Goal: Information Seeking & Learning: Learn about a topic

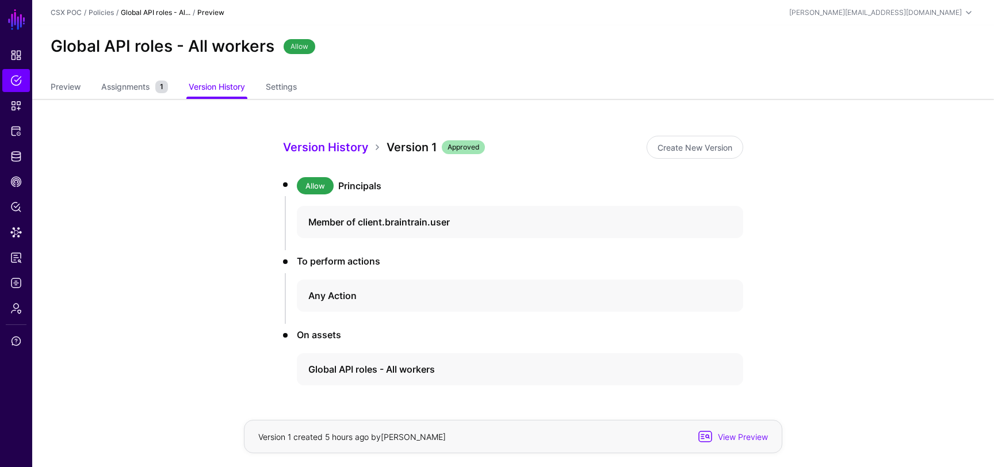
scroll to position [36, 0]
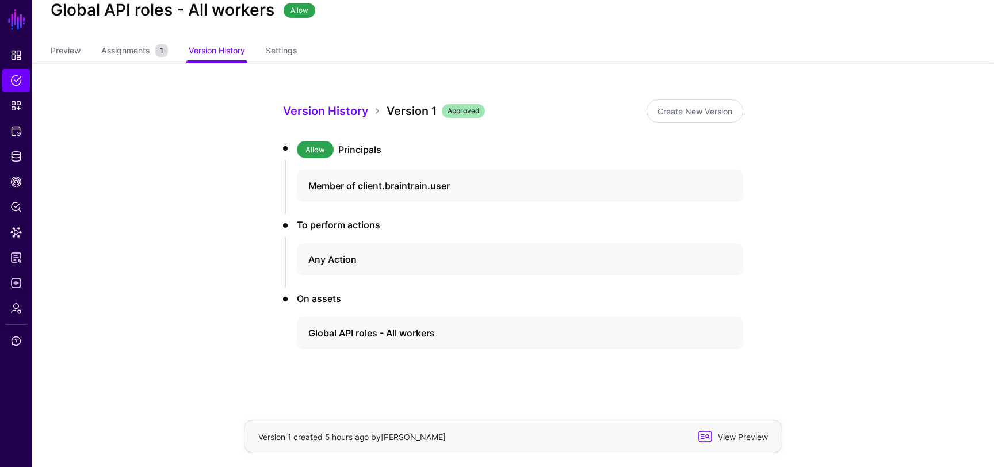
click at [717, 436] on span "View Preview" at bounding box center [741, 437] width 56 height 12
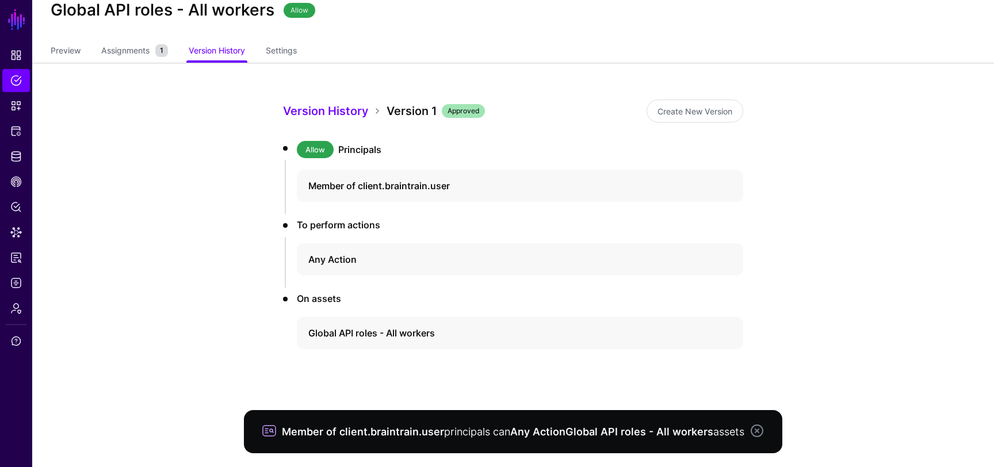
click at [756, 424] on link at bounding box center [757, 431] width 14 height 14
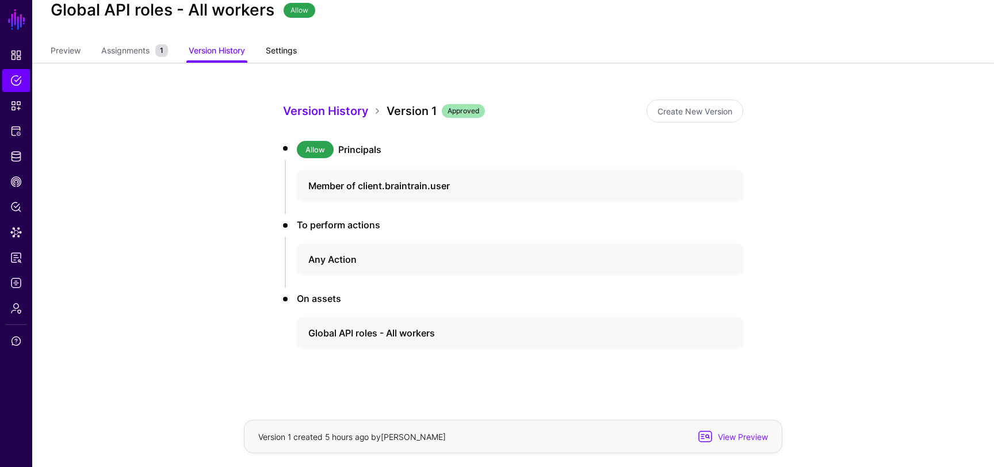
click at [288, 55] on link "Settings" at bounding box center [281, 52] width 31 height 22
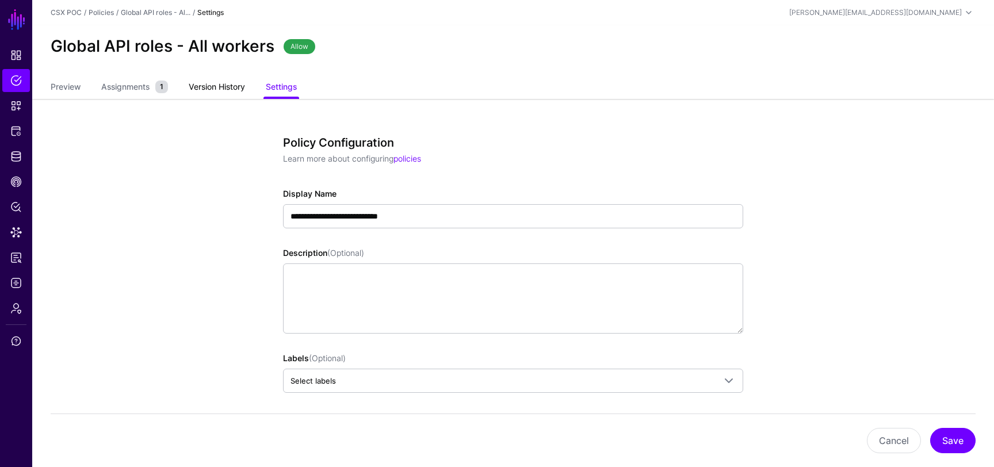
click at [223, 87] on link "Version History" at bounding box center [217, 88] width 56 height 22
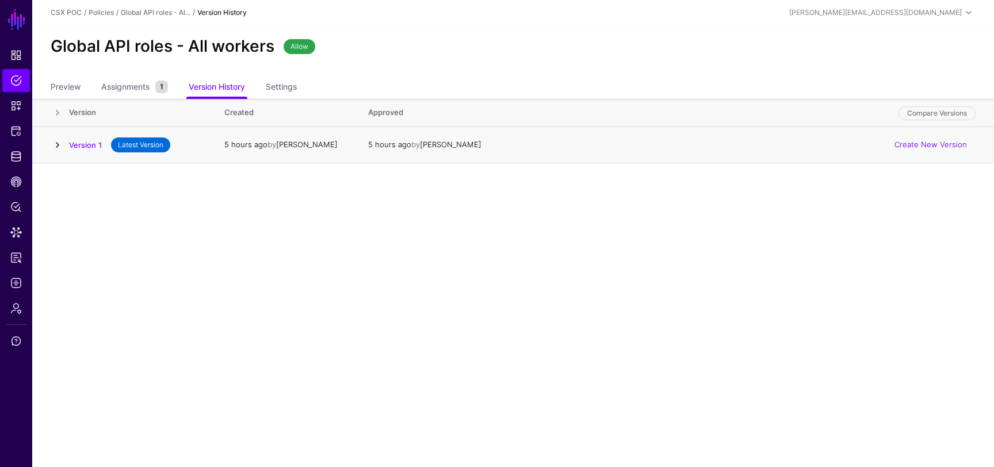
click at [59, 142] on link at bounding box center [58, 145] width 14 height 14
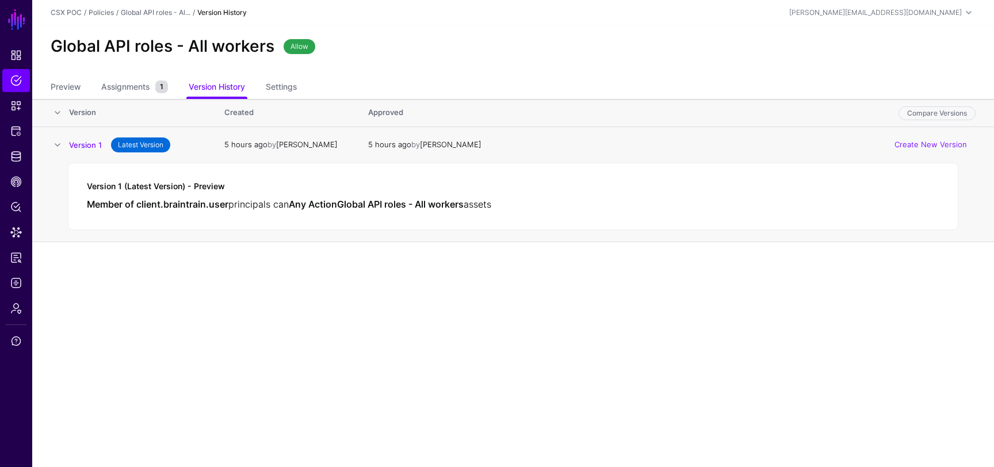
click at [118, 193] on div "Version 1 (Latest Version) - Preview Member of client.braintrain.user principal…" at bounding box center [513, 196] width 890 height 67
click at [131, 84] on span "Assignments" at bounding box center [125, 87] width 54 height 12
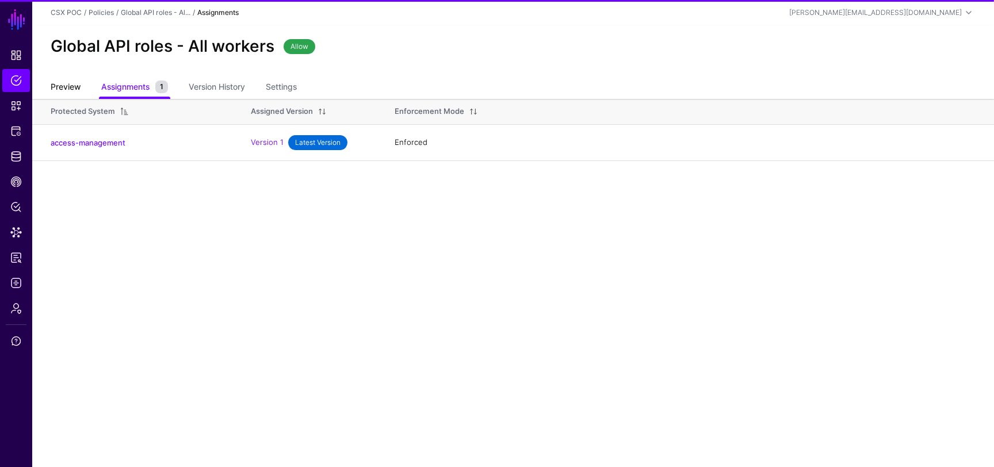
click at [55, 84] on link "Preview" at bounding box center [66, 88] width 30 height 22
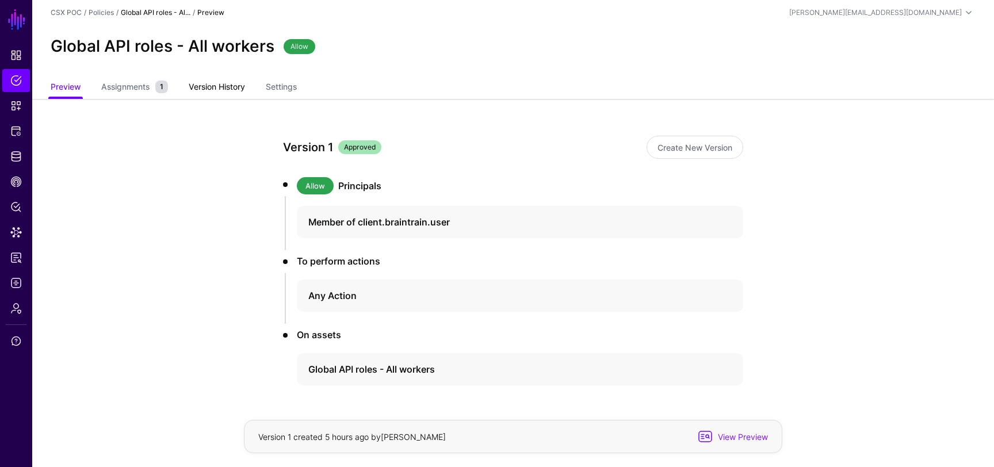
click at [230, 85] on link "Version History" at bounding box center [217, 88] width 56 height 22
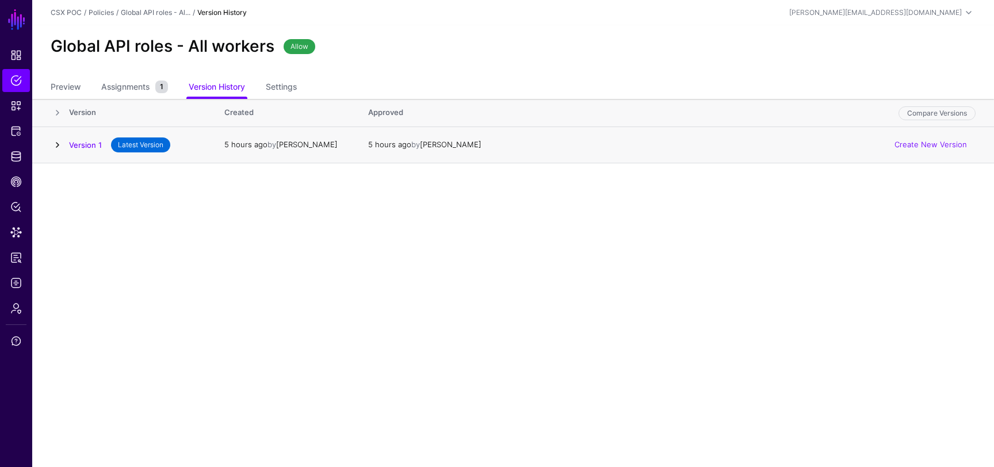
click at [56, 143] on link at bounding box center [58, 145] width 14 height 14
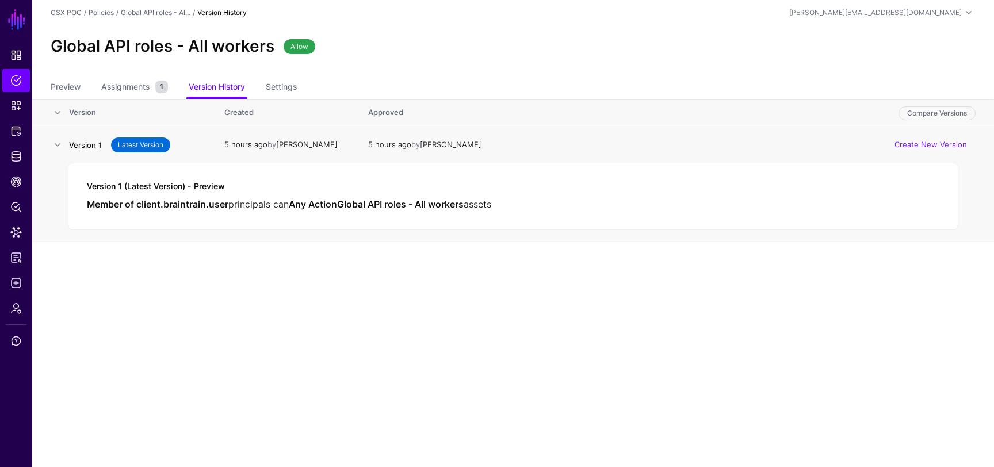
click at [85, 146] on link "Version 1" at bounding box center [85, 145] width 33 height 9
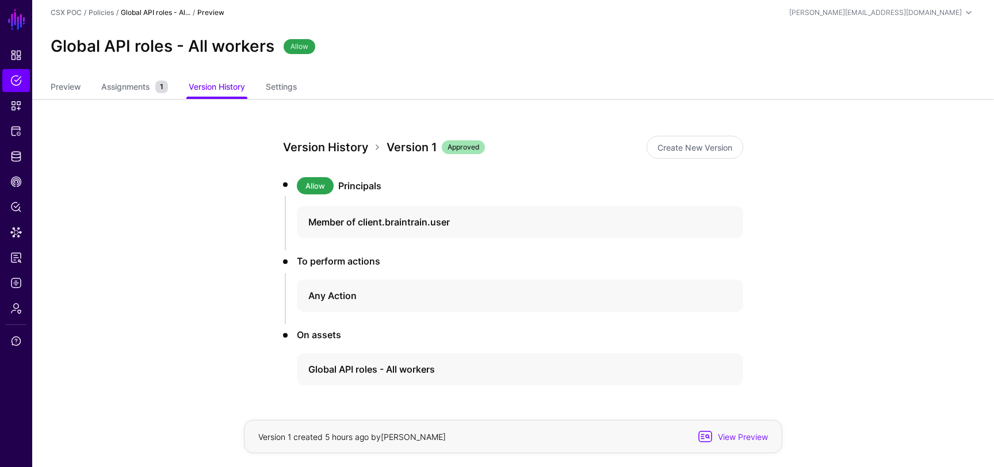
click at [343, 149] on link "Version History" at bounding box center [325, 147] width 85 height 14
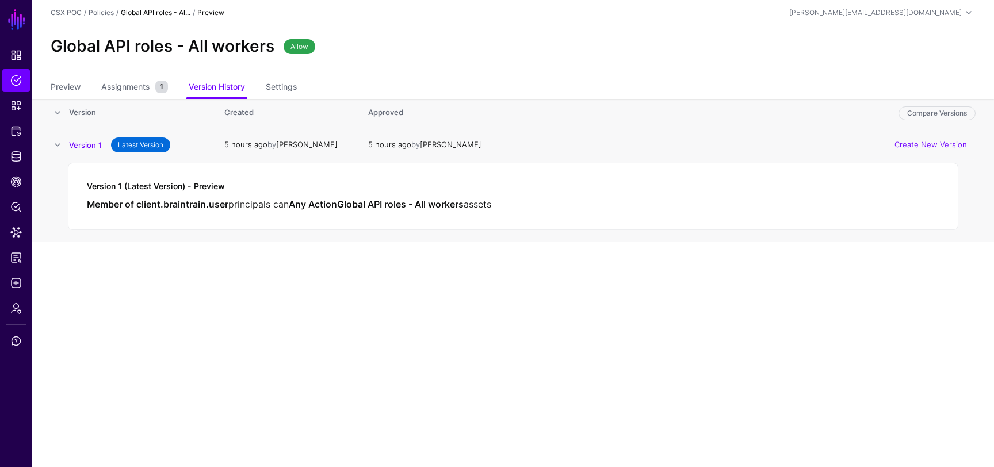
click at [247, 198] on span "principals can" at bounding box center [258, 204] width 60 height 12
click at [72, 144] on link "Version 1" at bounding box center [85, 145] width 33 height 9
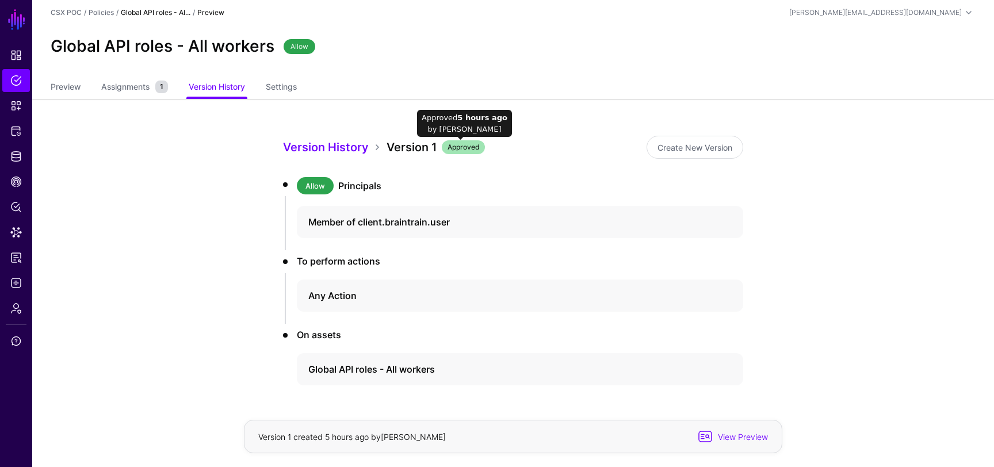
click at [452, 144] on span "Approved" at bounding box center [463, 147] width 43 height 14
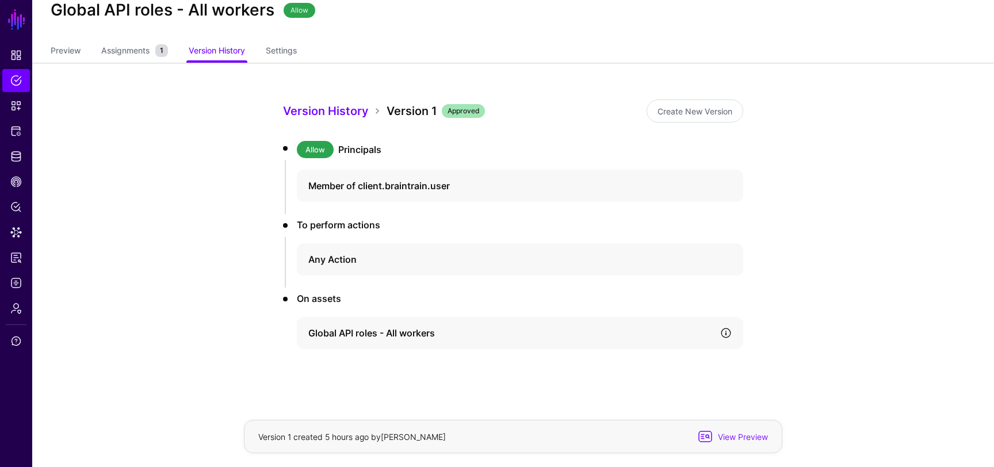
click at [721, 336] on link at bounding box center [726, 333] width 12 height 12
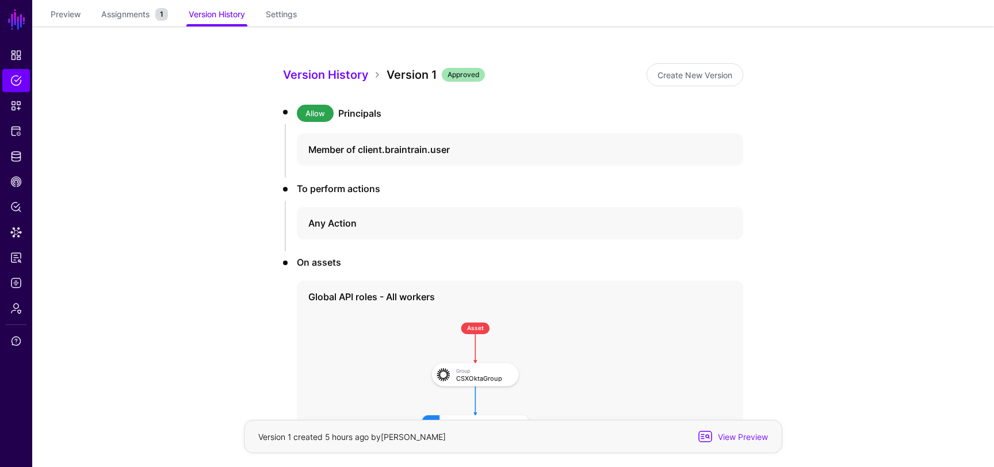
scroll to position [8, 0]
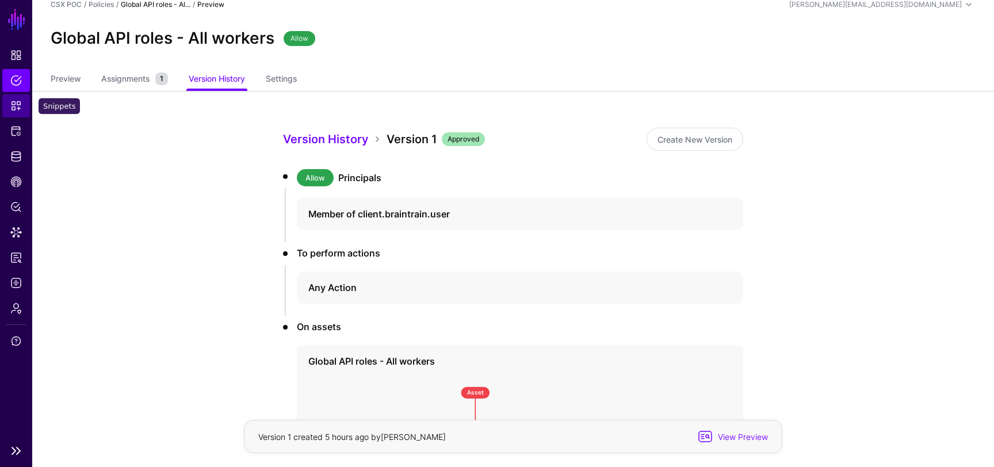
click at [13, 110] on span "Snippets" at bounding box center [16, 106] width 12 height 12
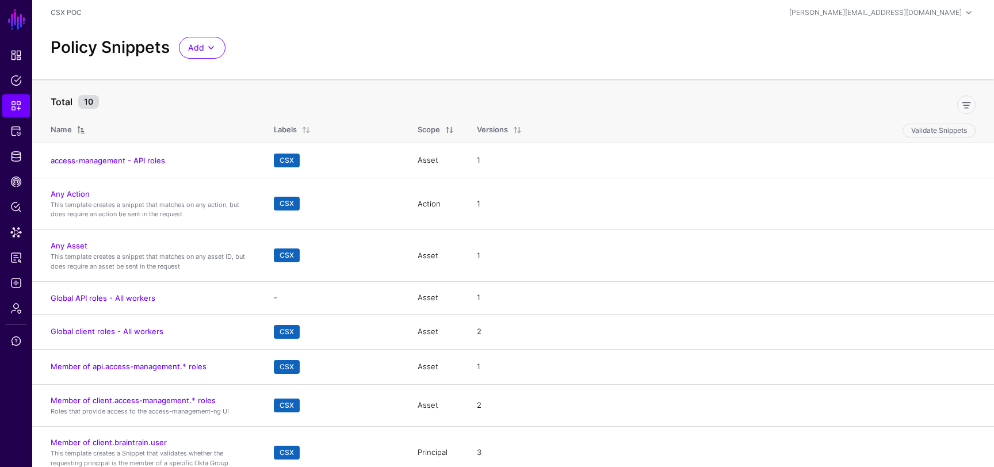
click at [426, 124] on th "Scope" at bounding box center [435, 128] width 59 height 30
click at [450, 129] on span at bounding box center [449, 129] width 9 height 9
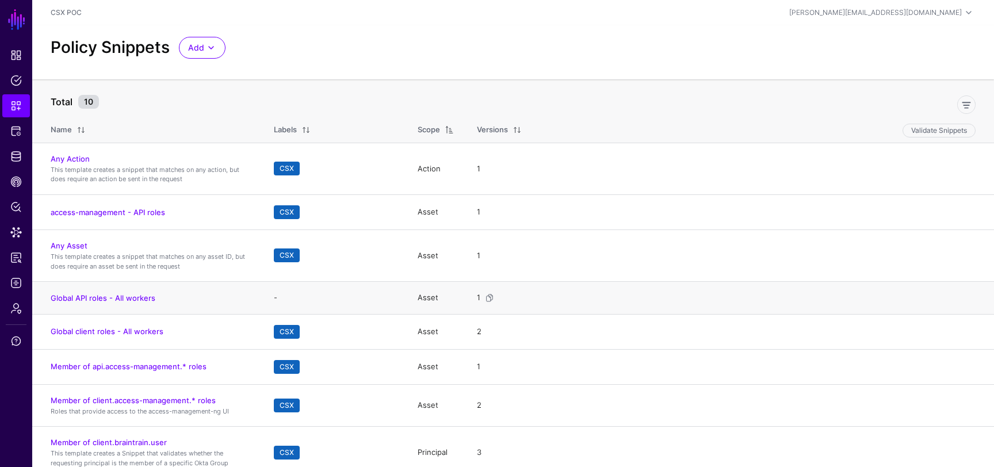
scroll to position [12, 0]
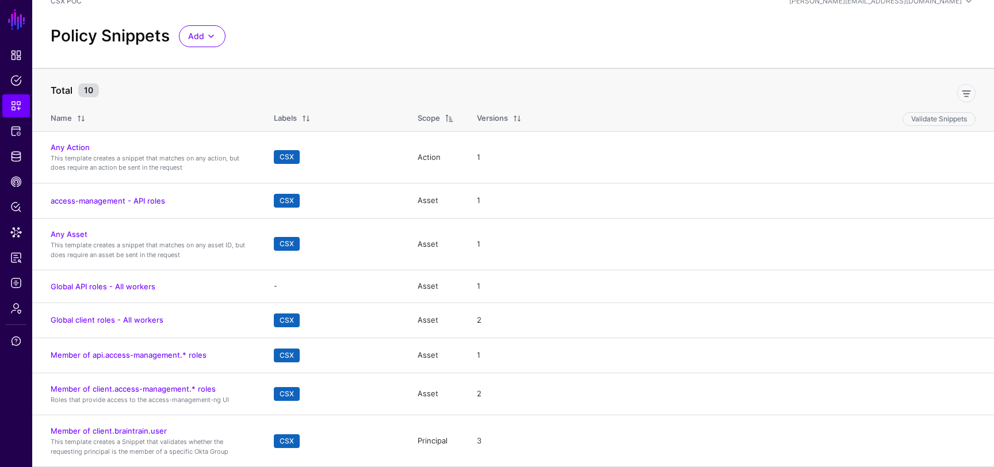
click at [449, 119] on span at bounding box center [449, 118] width 9 height 9
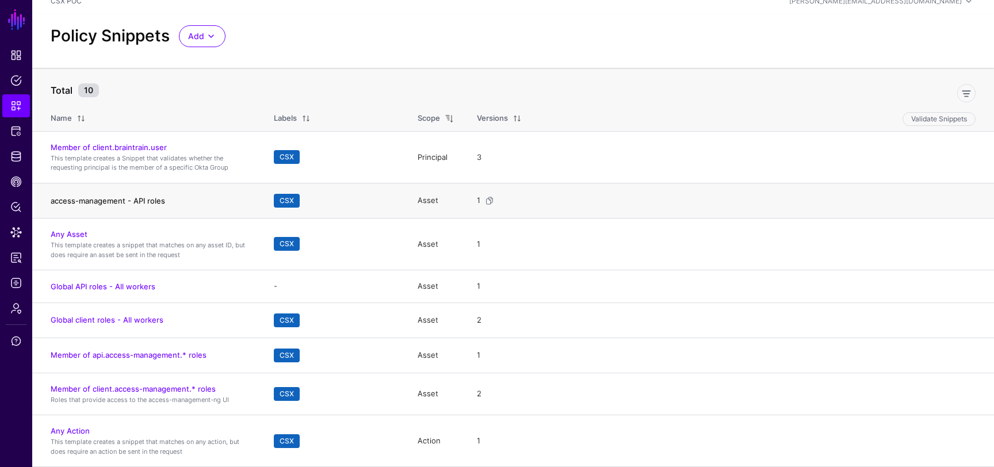
click at [157, 197] on link "access-management - API roles" at bounding box center [108, 200] width 114 height 9
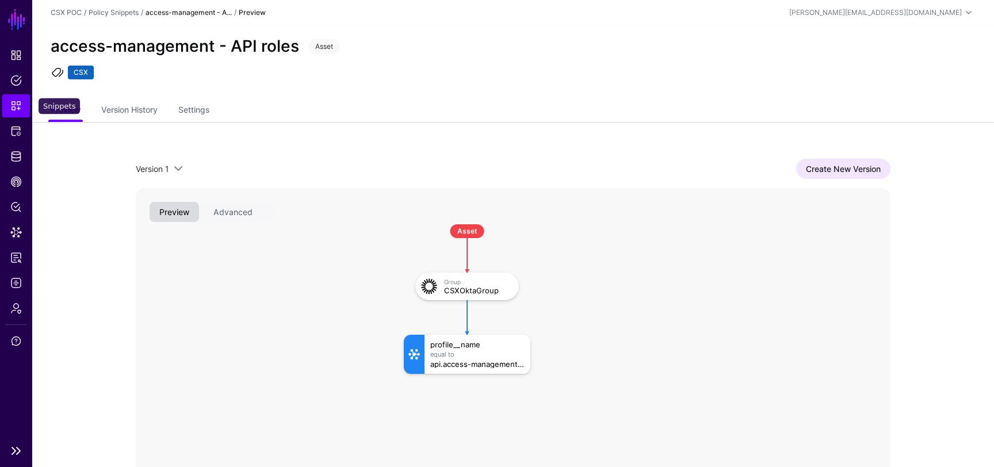
click at [18, 105] on span "Snippets" at bounding box center [16, 106] width 12 height 12
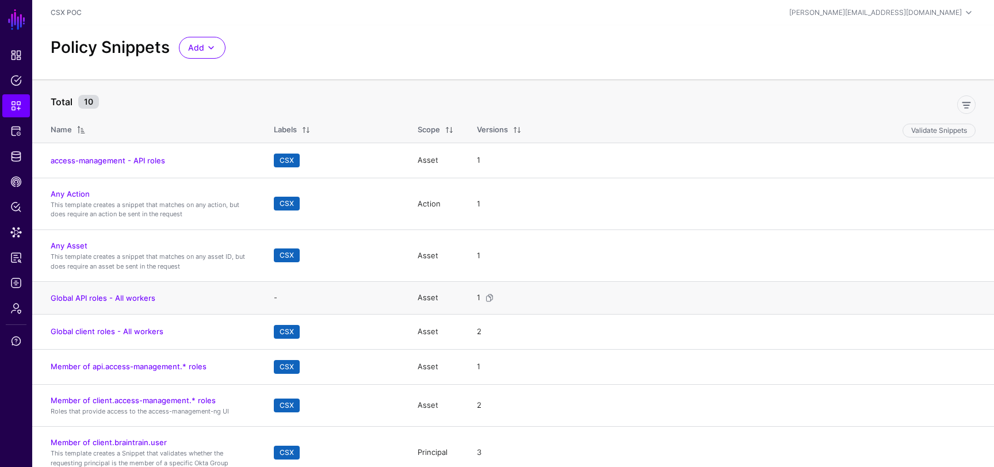
scroll to position [12, 0]
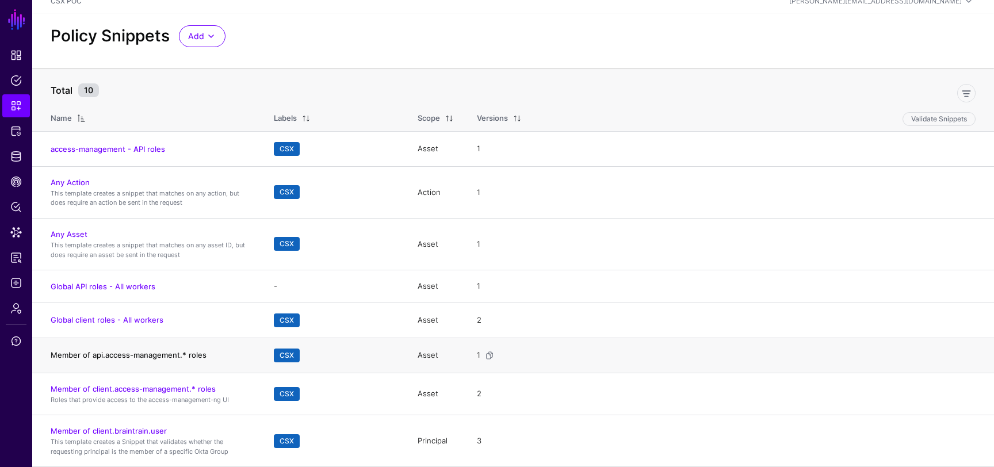
click at [173, 358] on link "Member of api.access-management.* roles" at bounding box center [129, 354] width 156 height 9
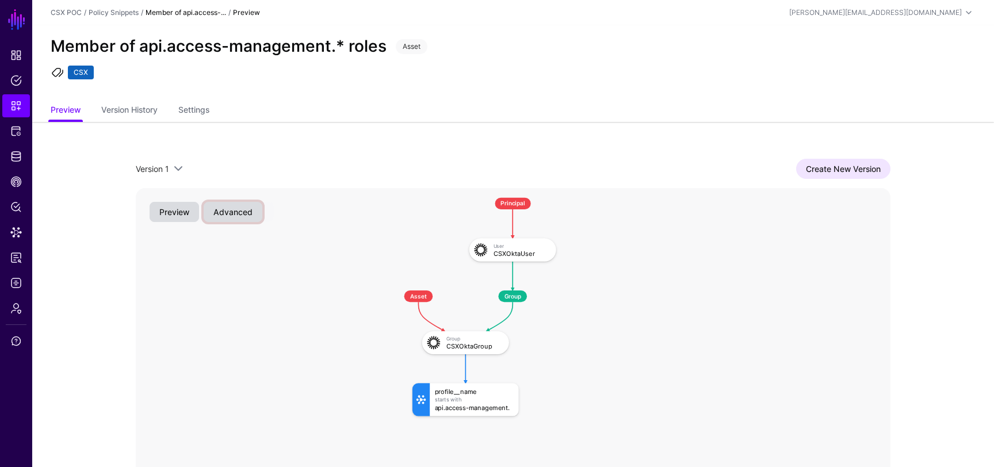
click at [238, 220] on button "Advanced" at bounding box center [233, 212] width 59 height 20
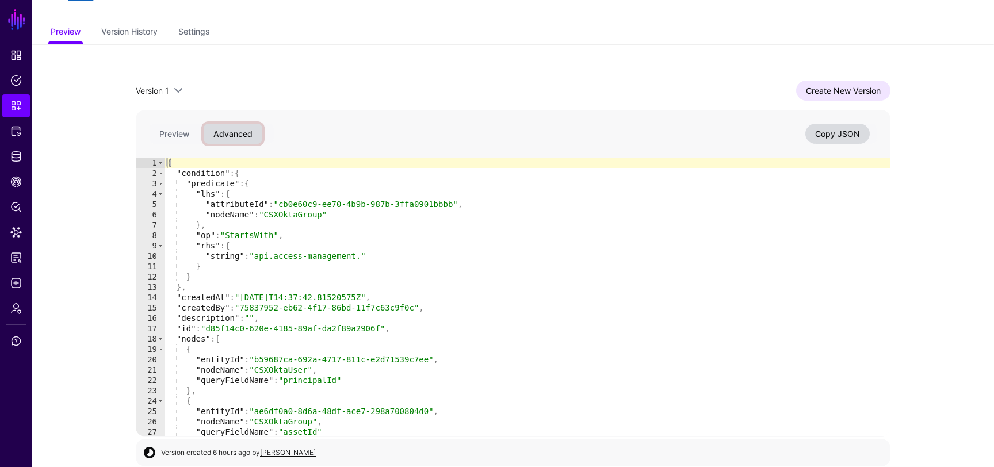
scroll to position [77, 0]
type textarea "*"
click at [163, 175] on span "Toggle code folding, rows 2 through 13" at bounding box center [161, 174] width 6 height 10
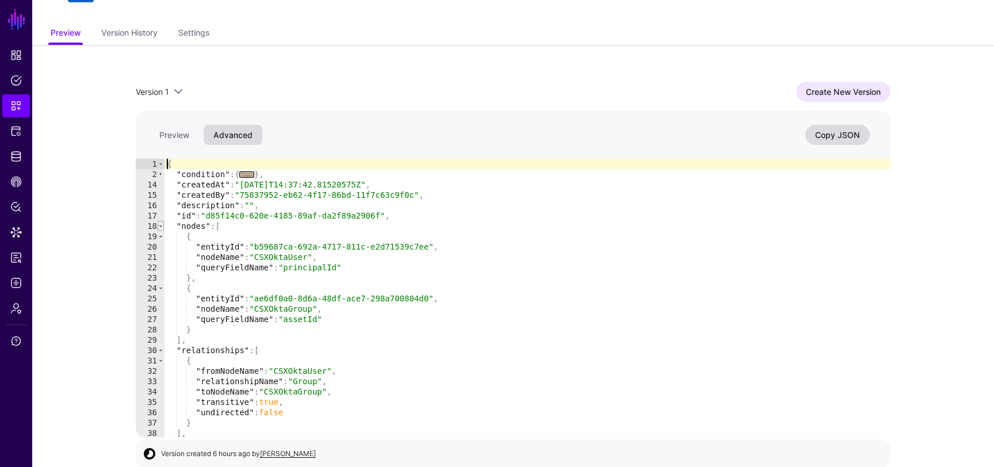
click at [160, 223] on span "Toggle code folding, rows 18 through 29" at bounding box center [161, 226] width 6 height 10
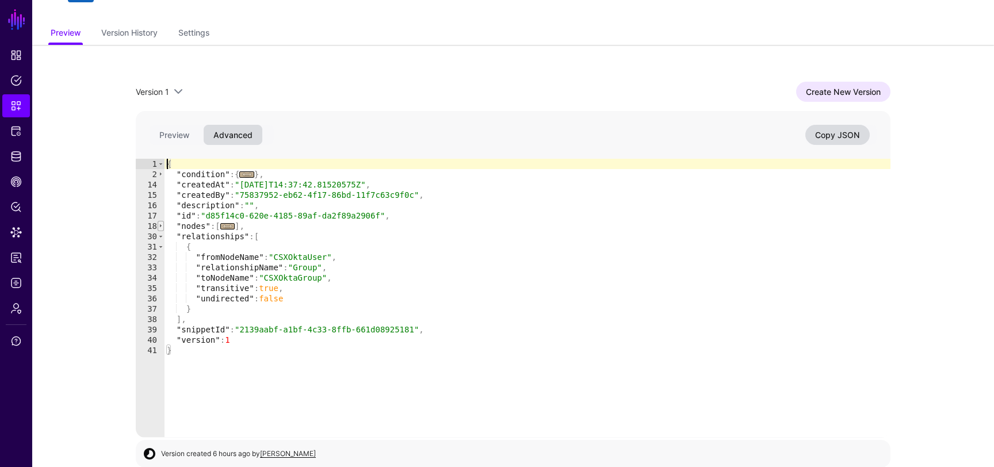
click at [161, 227] on span "Toggle code folding, rows 18 through 29" at bounding box center [161, 226] width 6 height 10
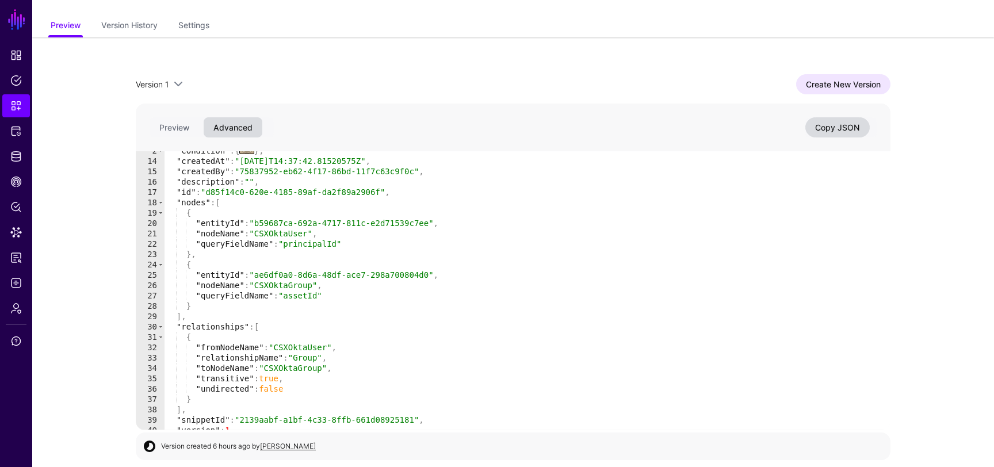
scroll to position [0, 0]
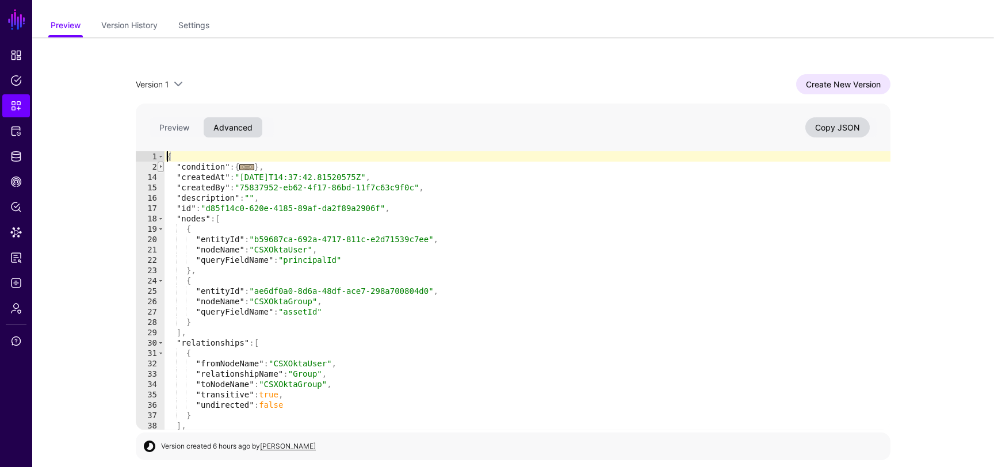
click at [162, 165] on span "Toggle code folding, rows 2 through 13" at bounding box center [161, 167] width 6 height 10
